Goal: Information Seeking & Learning: Learn about a topic

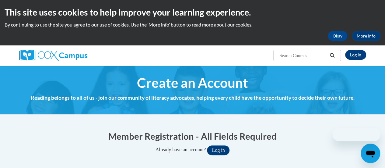
type input "samantha.rydzik@rusd.org"
click at [360, 55] on link "Log In" at bounding box center [355, 55] width 21 height 10
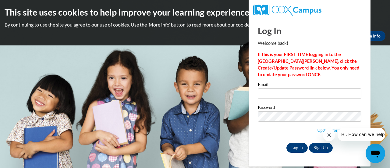
type input "[PERSON_NAME][EMAIL_ADDRESS][PERSON_NAME][DOMAIN_NAME]"
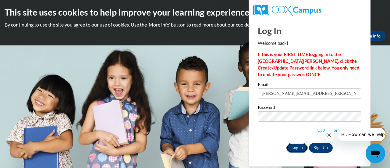
click at [296, 148] on input "Log In" at bounding box center [296, 148] width 21 height 10
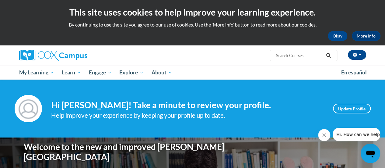
click at [322, 135] on icon "Close message from company" at bounding box center [324, 134] width 5 height 5
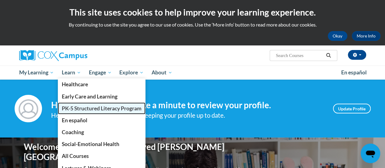
click at [97, 110] on span "PK-5 Structured Literacy Program" at bounding box center [102, 108] width 80 height 6
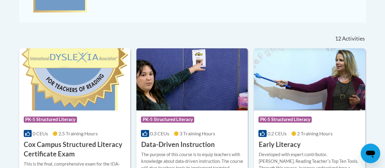
scroll to position [290, 0]
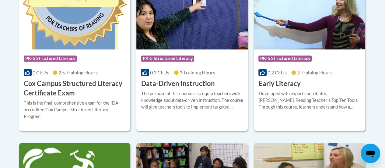
click at [271, 83] on h3 "Early Literacy" at bounding box center [279, 83] width 42 height 9
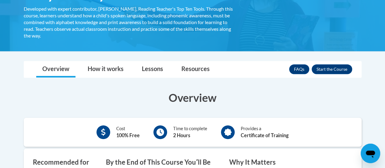
scroll to position [30, 0]
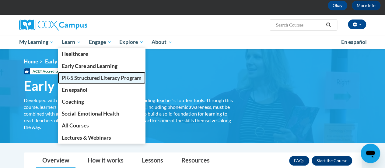
click at [109, 76] on span "PK-5 Structured Literacy Program" at bounding box center [102, 78] width 80 height 6
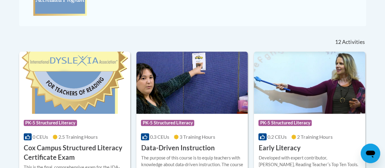
scroll to position [256, 0]
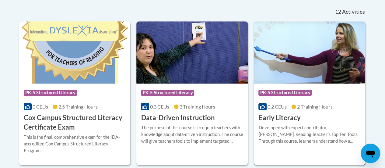
click at [314, 94] on div "Course Category: PK-5 Structured Literacy" at bounding box center [309, 93] width 102 height 14
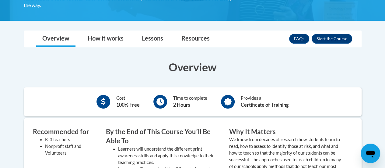
scroll to position [152, 0]
click at [91, 44] on link "How it works" at bounding box center [106, 39] width 48 height 16
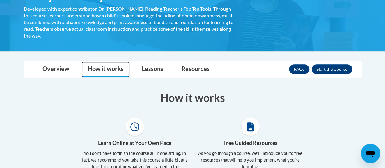
scroll to position [122, 0]
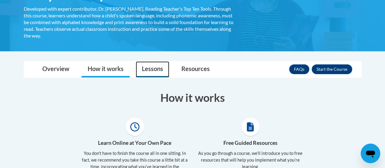
click at [157, 72] on link "Lessons" at bounding box center [152, 69] width 33 height 16
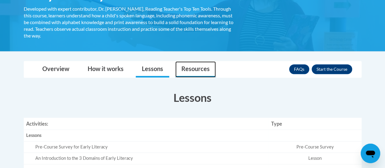
click at [200, 72] on link "Resources" at bounding box center [195, 69] width 40 height 16
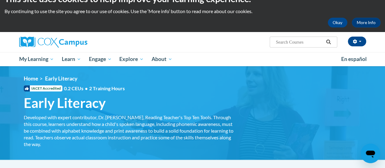
scroll to position [0, 0]
